Goal: Information Seeking & Learning: Find specific fact

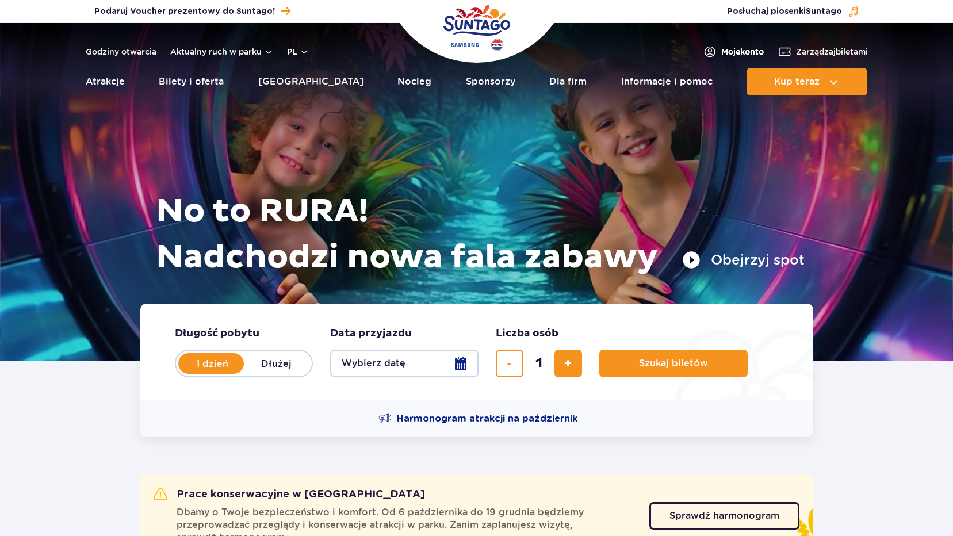
click at [738, 52] on span "Moje konto" at bounding box center [742, 52] width 43 height 12
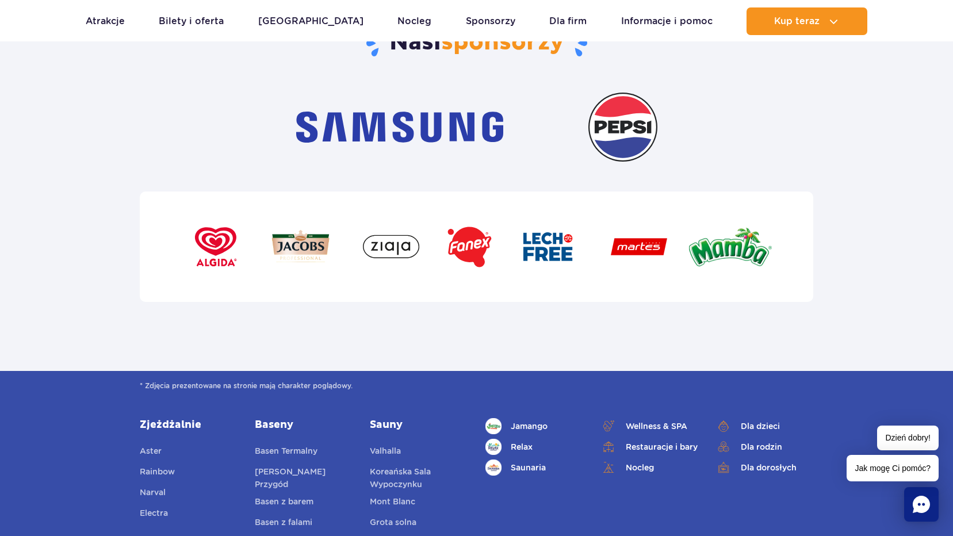
scroll to position [3711, 0]
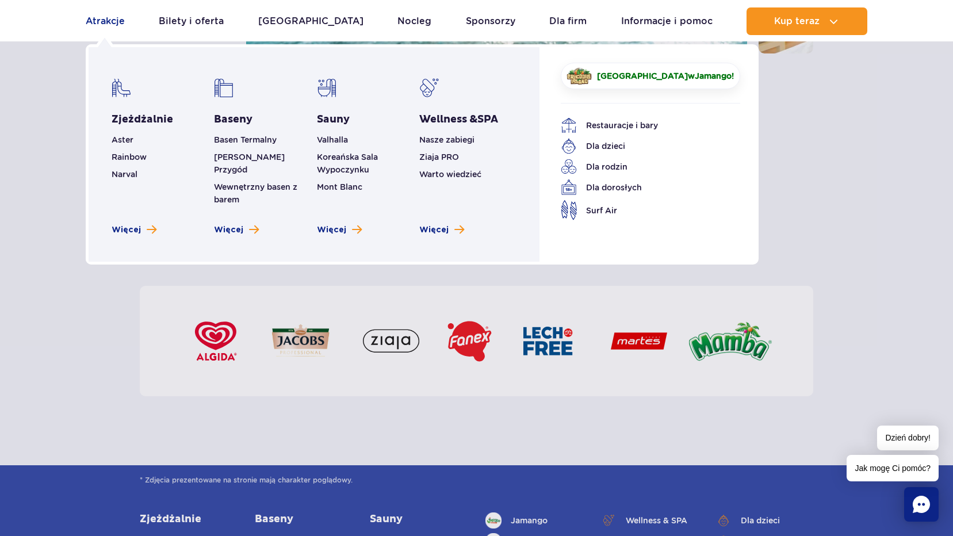
click at [112, 23] on link "Atrakcje" at bounding box center [105, 21] width 39 height 28
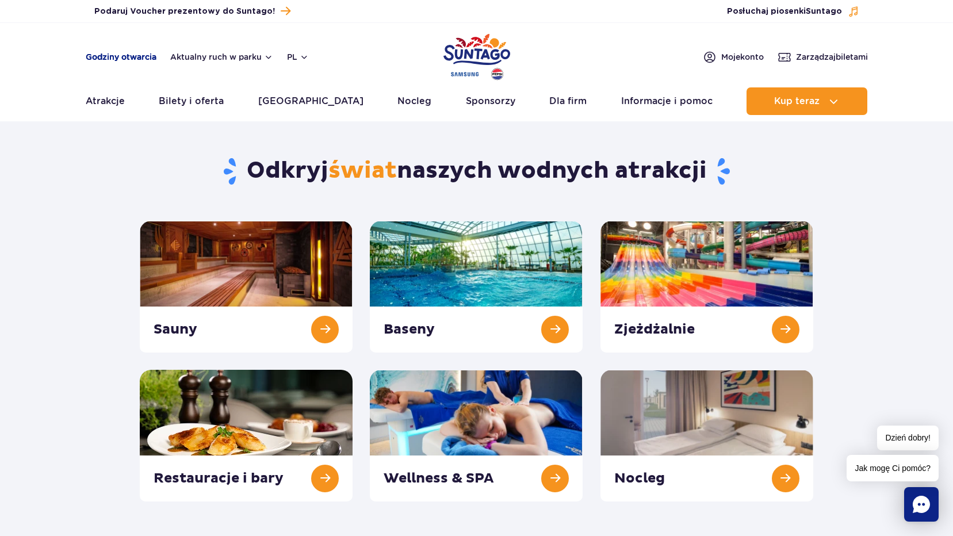
click at [137, 62] on link "Godziny otwarcia" at bounding box center [121, 57] width 71 height 12
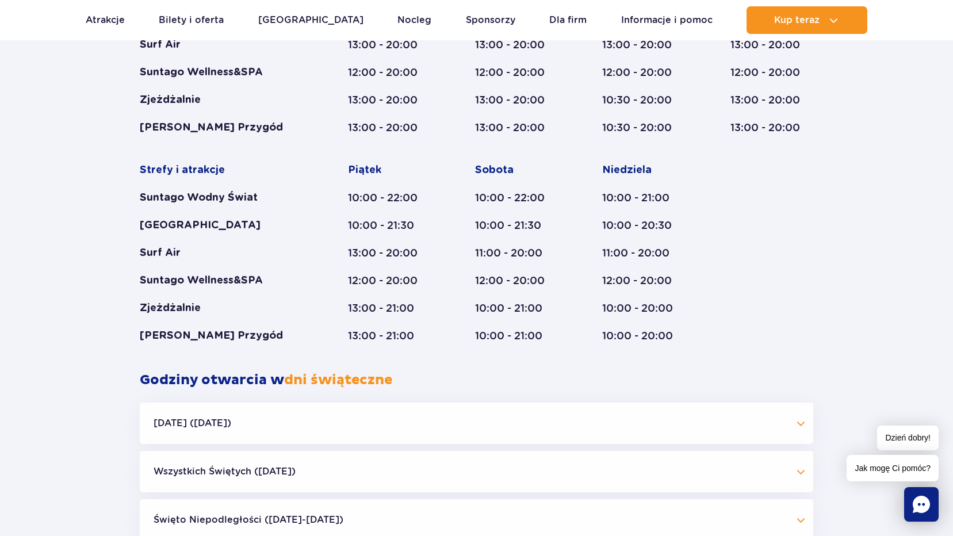
scroll to position [1013, 0]
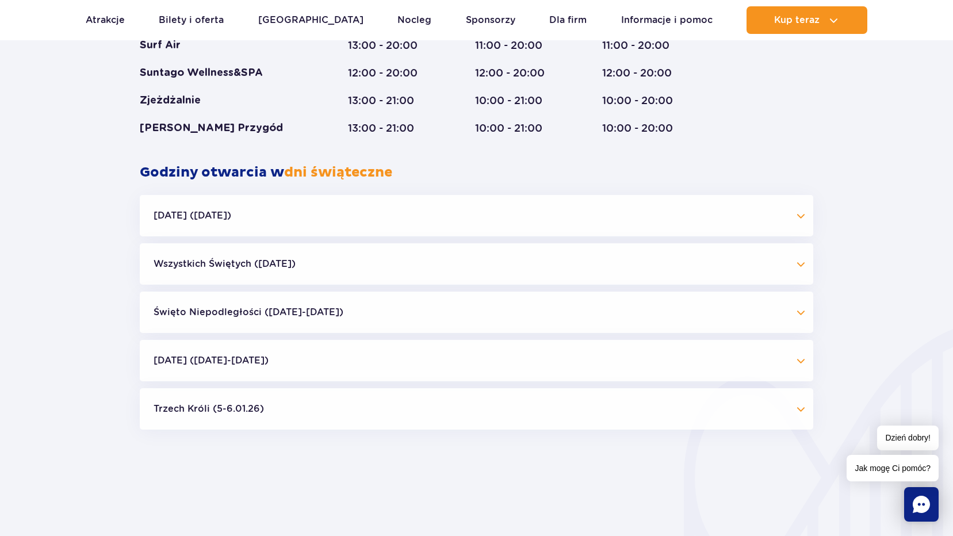
click at [265, 221] on button "Halloween (31.10.25)" at bounding box center [476, 215] width 673 height 41
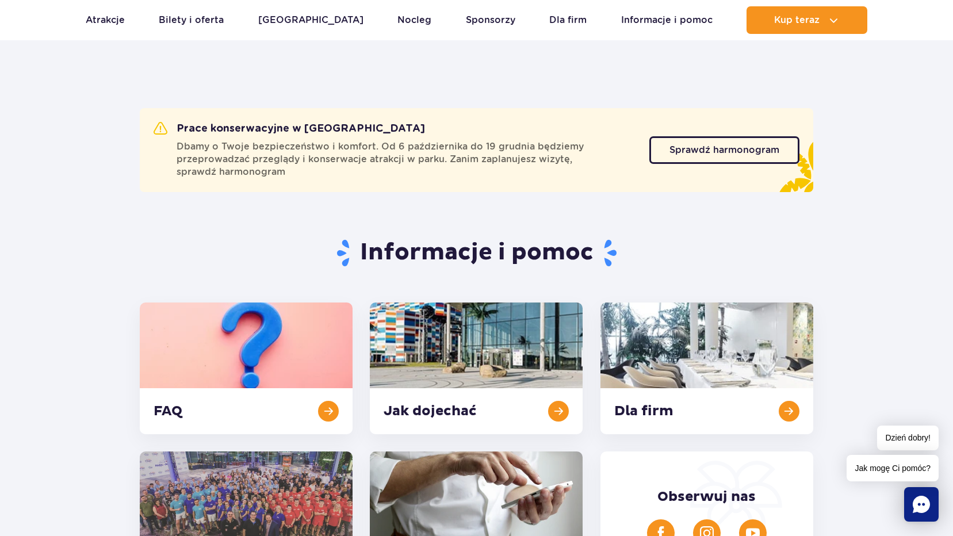
scroll to position [0, 0]
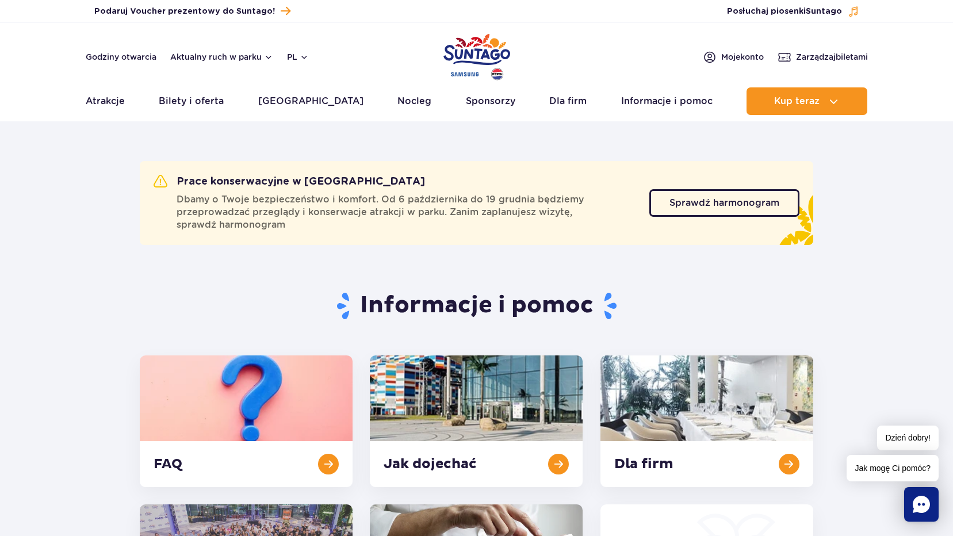
click at [489, 56] on img "Park of Poland" at bounding box center [476, 56] width 67 height 53
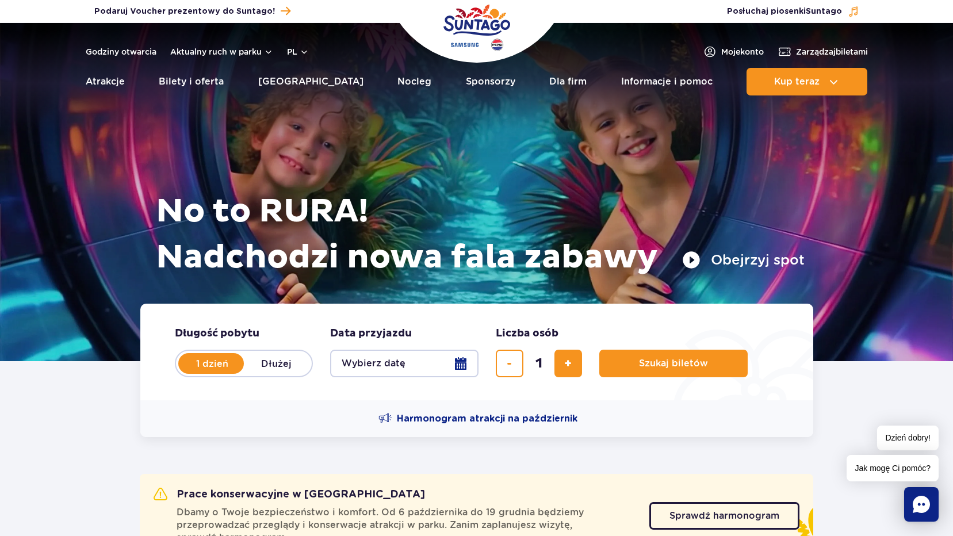
click at [314, 195] on h1 "No to RURA! Nadchodzi nowa fala zabawy" at bounding box center [480, 235] width 649 height 92
click at [741, 262] on button "Obejrzyj spot" at bounding box center [743, 260] width 122 height 18
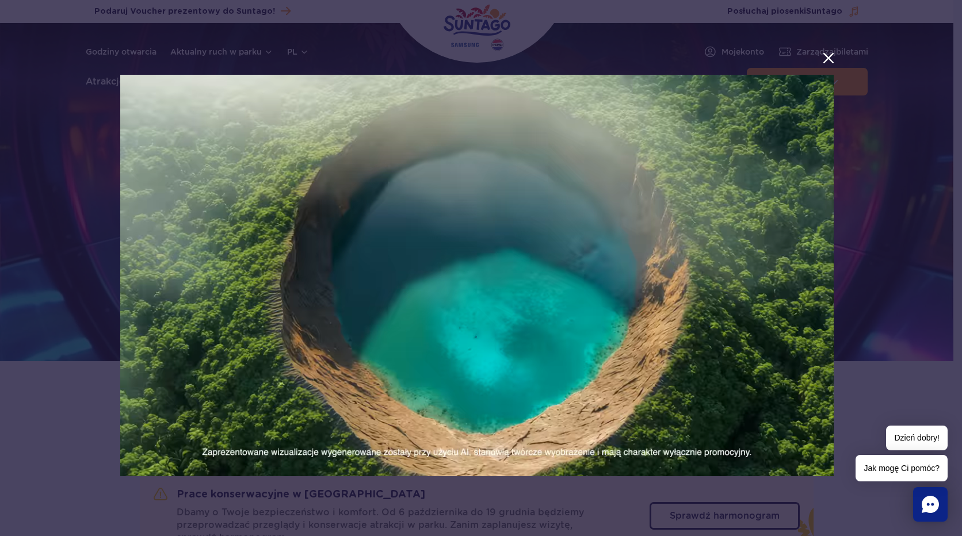
click at [828, 58] on button "menu.aria_label.close_suntago_spot_modal" at bounding box center [828, 58] width 15 height 15
